Goal: Feedback & Contribution: Contribute content

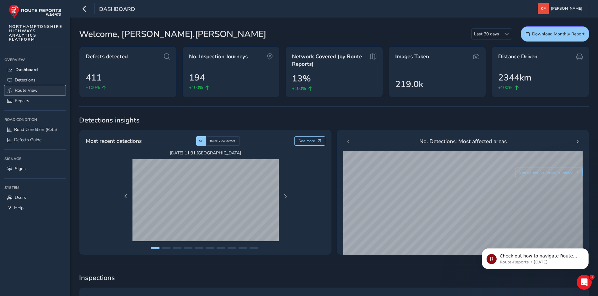
click at [30, 90] on span "Route View" at bounding box center [26, 91] width 23 height 6
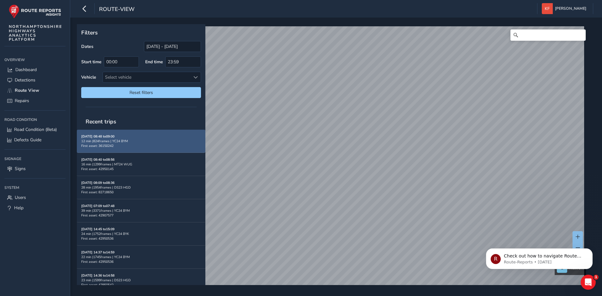
click at [110, 144] on span "First asset: 36150242" at bounding box center [97, 146] width 32 height 5
click at [120, 144] on div "[DATE] 08:48 to 09:00 12 min | 824 frames | YC24 BYM First asset: 36150242" at bounding box center [141, 141] width 120 height 14
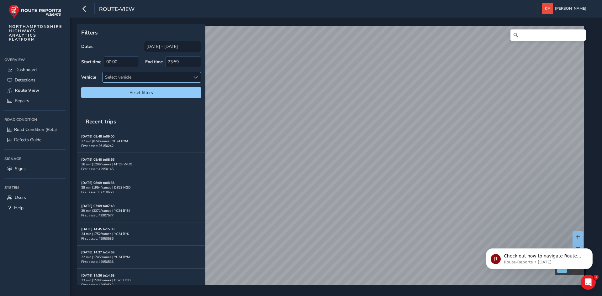
click at [195, 77] on span at bounding box center [196, 77] width 4 height 4
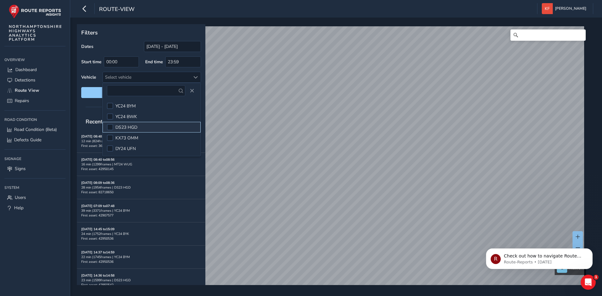
click at [114, 128] on li "DS23 HGD" at bounding box center [152, 127] width 98 height 11
click at [86, 103] on div at bounding box center [141, 107] width 129 height 9
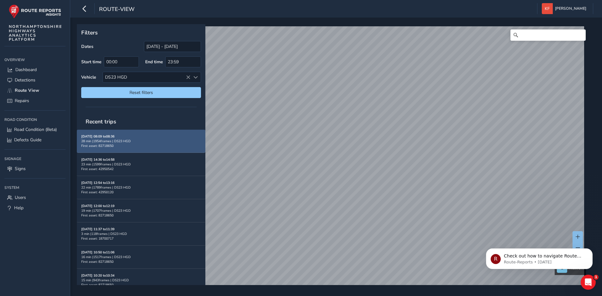
click at [101, 144] on span "First asset: 82718650" at bounding box center [97, 146] width 32 height 5
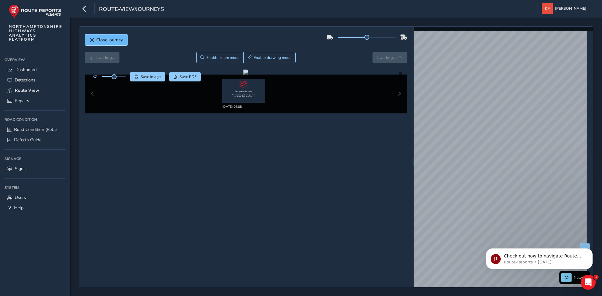
click at [99, 39] on span "Close journey" at bounding box center [109, 40] width 27 height 6
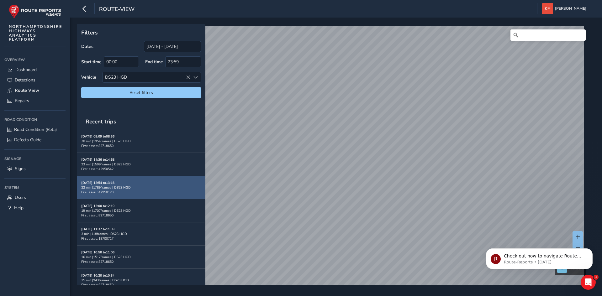
click at [111, 190] on span "First asset: 42950120" at bounding box center [97, 192] width 32 height 5
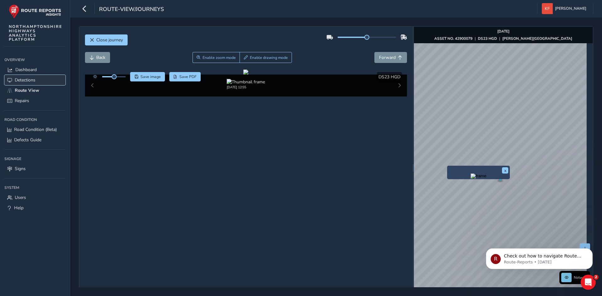
click at [30, 79] on span "Detections" at bounding box center [25, 80] width 21 height 6
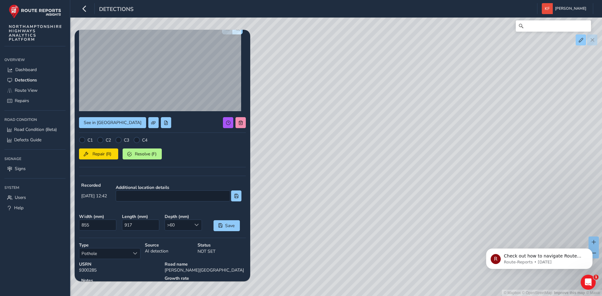
scroll to position [35, 0]
click at [194, 226] on span at bounding box center [196, 225] width 4 height 4
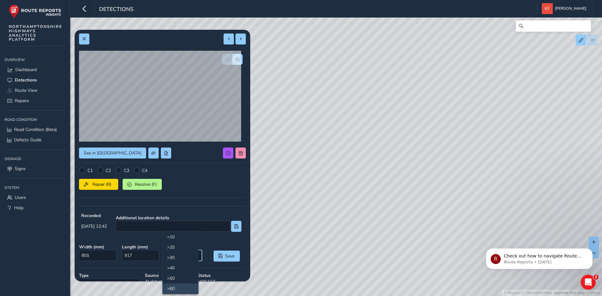
scroll to position [5, 0]
drag, startPoint x: 208, startPoint y: 175, endPoint x: 188, endPoint y: 188, distance: 23.6
click at [188, 188] on div "Repair (R) Resolve (F)" at bounding box center [162, 183] width 167 height 13
click at [87, 38] on button at bounding box center [84, 39] width 10 height 11
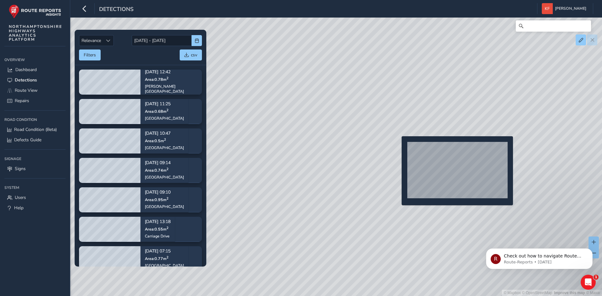
click at [398, 146] on div "© Mapbox © OpenStreetMap Improve this map © Maxar" at bounding box center [301, 148] width 602 height 296
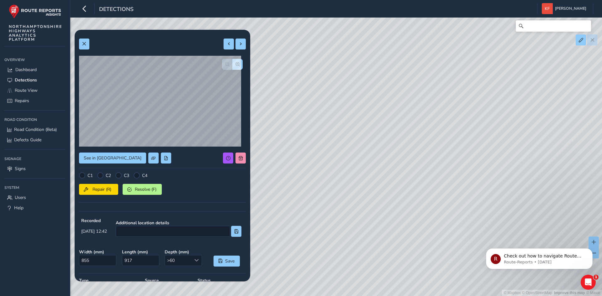
click at [375, 142] on div "© Mapbox © OpenStreetMap Improve this map © Maxar" at bounding box center [301, 148] width 602 height 296
click at [239, 45] on span at bounding box center [241, 44] width 4 height 4
type input "324"
type input "517"
click at [239, 45] on span at bounding box center [241, 44] width 4 height 4
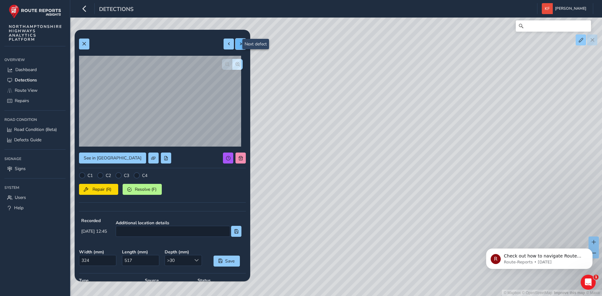
type input "452"
type input "983"
click at [87, 47] on button at bounding box center [84, 44] width 10 height 11
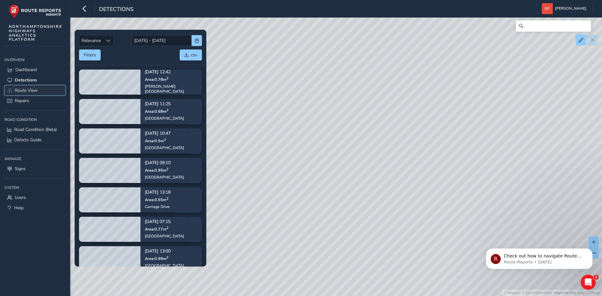
click at [15, 90] on span "Route View" at bounding box center [26, 91] width 23 height 6
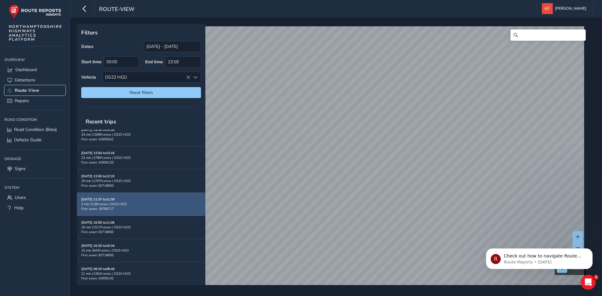
scroll to position [30, 0]
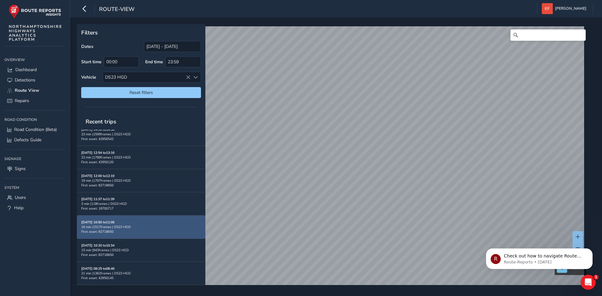
click at [108, 235] on div "[DATE] 10:50 to 11:06 16 min | 1517 frames | DS23 HGD First asset: 82718650" at bounding box center [141, 227] width 120 height 23
click at [103, 223] on strong "[DATE] 10:50 to 11:06" at bounding box center [97, 222] width 33 height 5
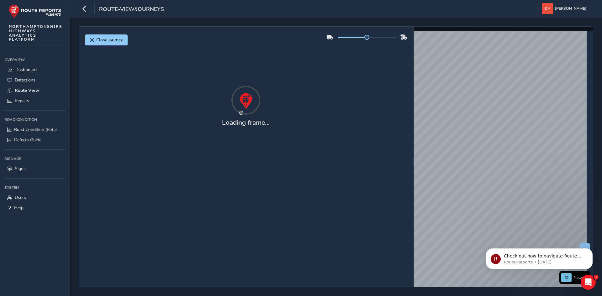
click at [103, 223] on div "Close journey Loading frame..." at bounding box center [245, 162] width 333 height 271
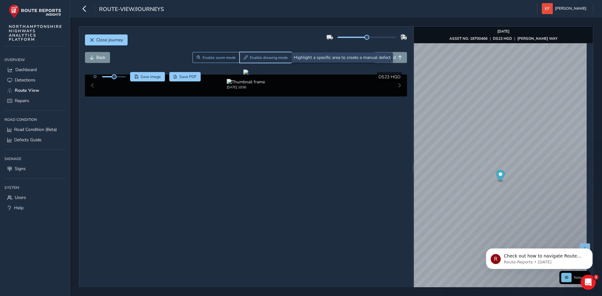
click at [269, 56] on span "Enable drawing mode" at bounding box center [269, 57] width 38 height 5
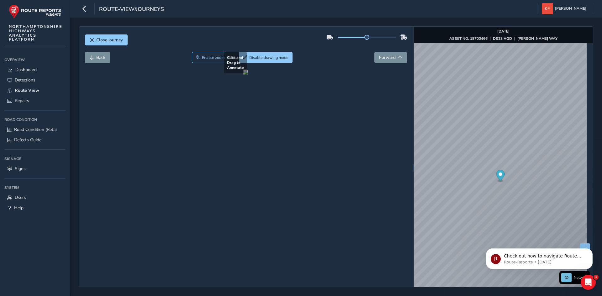
drag, startPoint x: 104, startPoint y: 100, endPoint x: 156, endPoint y: 139, distance: 64.9
click at [243, 75] on div at bounding box center [245, 72] width 5 height 5
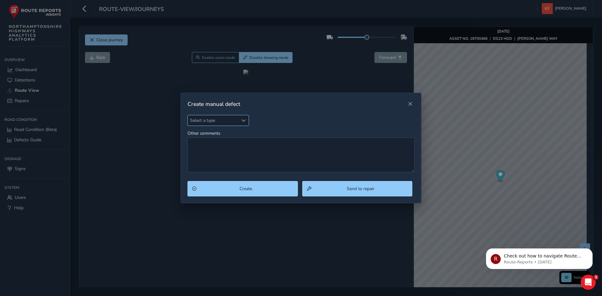
click at [241, 119] on div "Select a type" at bounding box center [243, 120] width 10 height 10
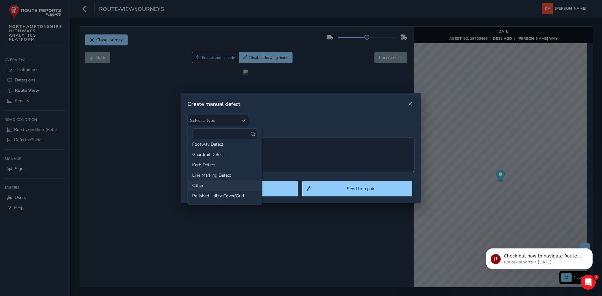
scroll to position [15, 0]
click at [222, 188] on li "Other" at bounding box center [225, 185] width 74 height 10
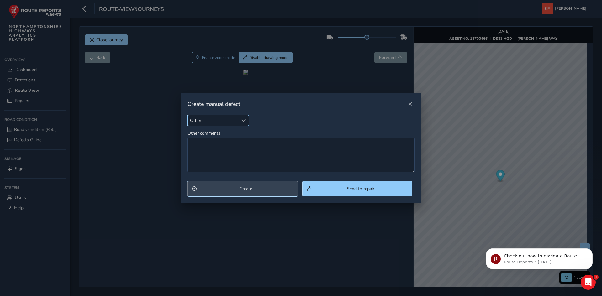
click at [242, 185] on button "Create" at bounding box center [243, 188] width 110 height 15
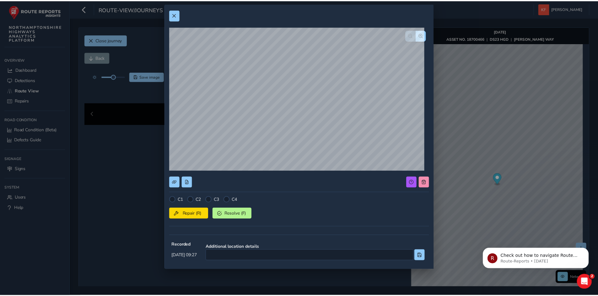
scroll to position [0, 0]
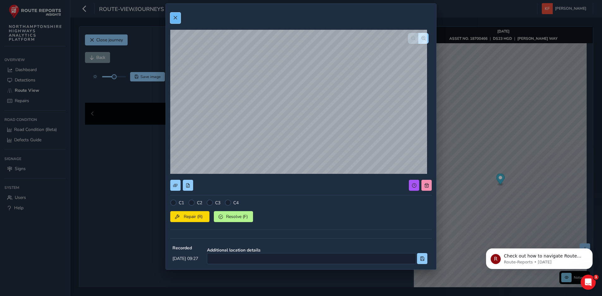
click at [176, 17] on span at bounding box center [175, 18] width 4 height 4
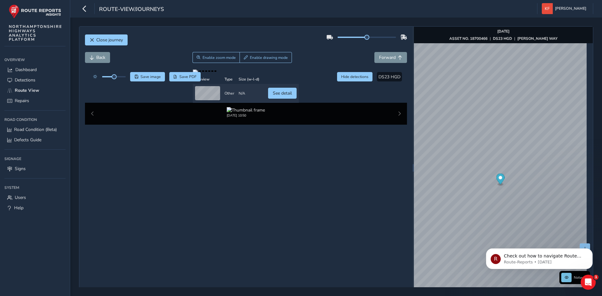
click at [180, 33] on div "Close journey" at bounding box center [246, 42] width 322 height 20
click at [39, 129] on span "Road Condition (Beta)" at bounding box center [35, 130] width 43 height 6
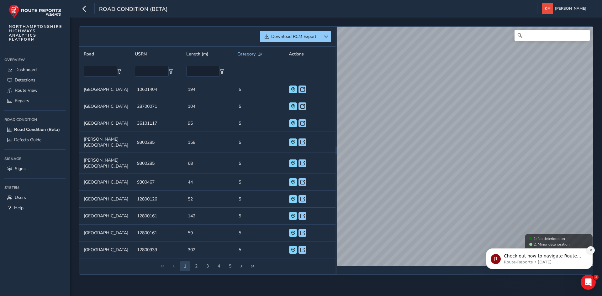
click at [590, 248] on button "Dismiss notification" at bounding box center [591, 251] width 8 height 8
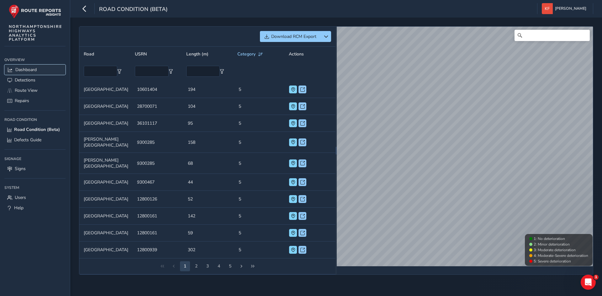
click at [29, 71] on span "Dashboard" at bounding box center [25, 70] width 21 height 6
